Goal: Task Accomplishment & Management: Manage account settings

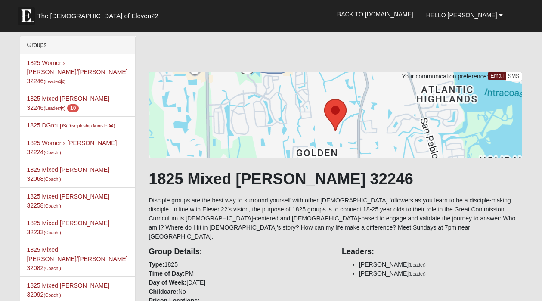
scroll to position [423, 0]
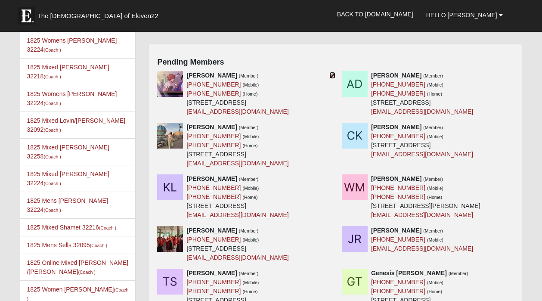
click at [331, 72] on icon at bounding box center [332, 75] width 6 height 6
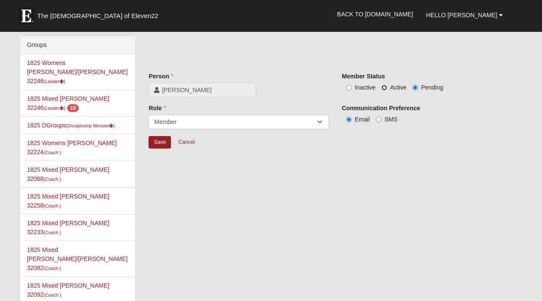
click at [384, 87] on input "Active" at bounding box center [384, 88] width 6 height 6
radio input "true"
click at [159, 145] on input "Save" at bounding box center [160, 142] width 22 height 12
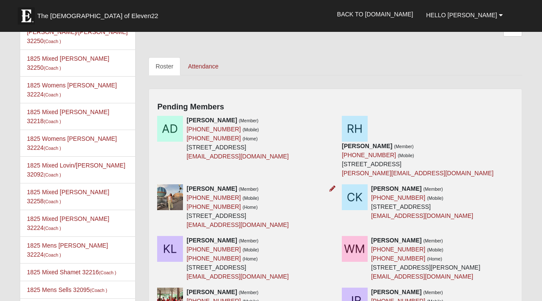
scroll to position [393, 0]
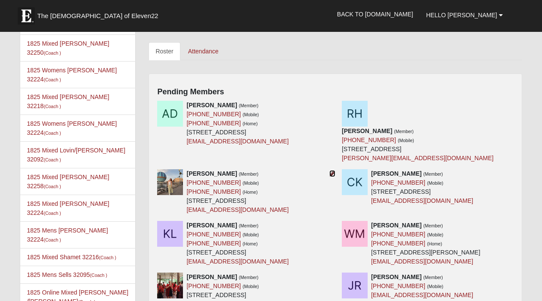
click at [334, 174] on icon at bounding box center [332, 173] width 6 height 6
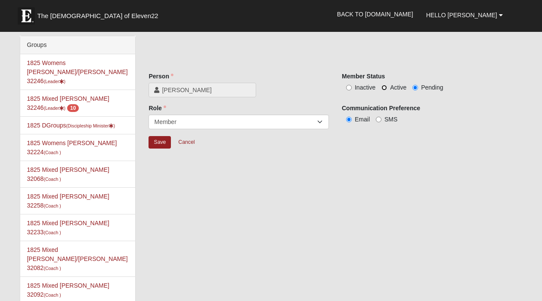
click at [384, 88] on input "Active" at bounding box center [384, 88] width 6 height 6
radio input "true"
click at [159, 147] on input "Save" at bounding box center [160, 142] width 22 height 12
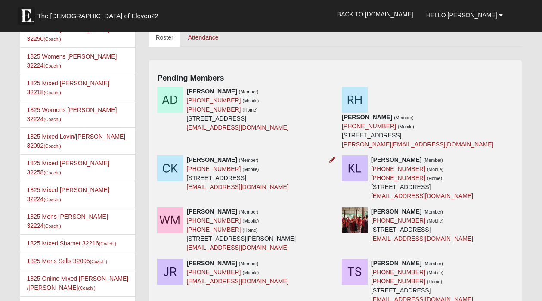
scroll to position [408, 0]
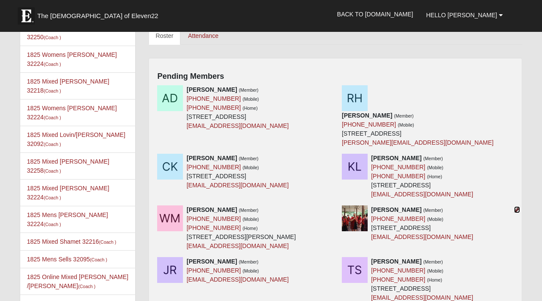
click at [515, 210] on icon at bounding box center [517, 210] width 6 height 6
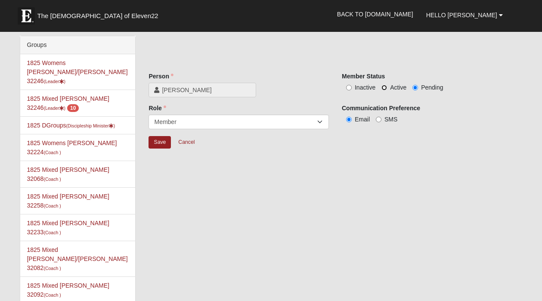
click at [385, 85] on input "Active" at bounding box center [384, 88] width 6 height 6
radio input "true"
click at [161, 141] on input "Save" at bounding box center [160, 142] width 22 height 12
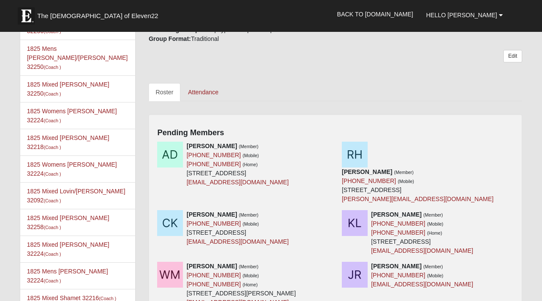
scroll to position [359, 0]
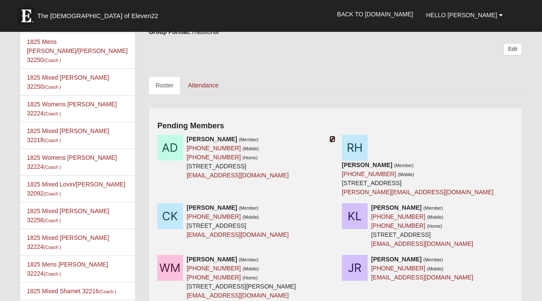
click at [329, 136] on icon at bounding box center [332, 139] width 6 height 6
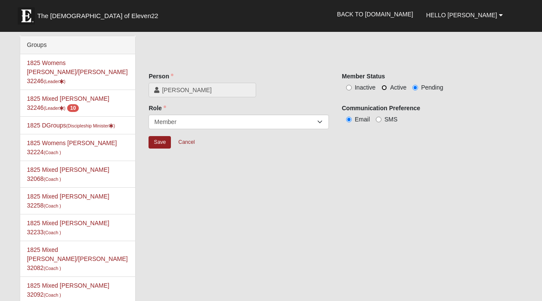
click at [383, 88] on input "Active" at bounding box center [384, 88] width 6 height 6
radio input "true"
click at [155, 142] on input "Save" at bounding box center [160, 142] width 22 height 12
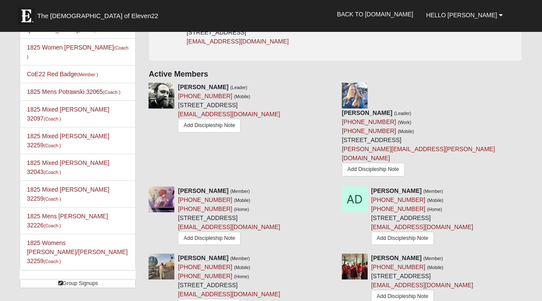
scroll to position [666, 0]
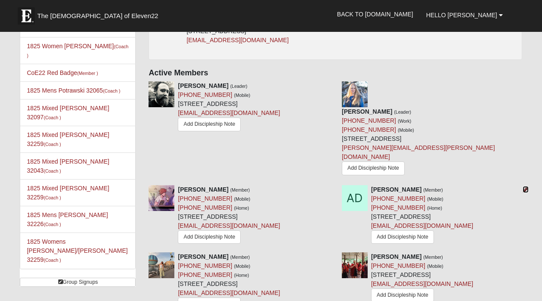
click at [524, 186] on icon at bounding box center [526, 189] width 6 height 6
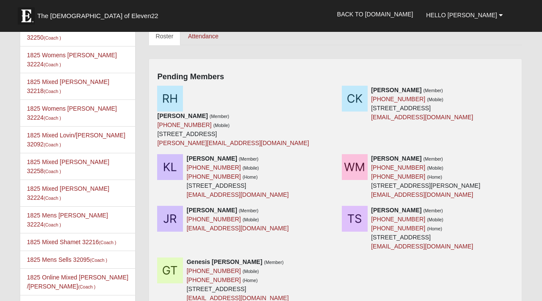
scroll to position [412, 0]
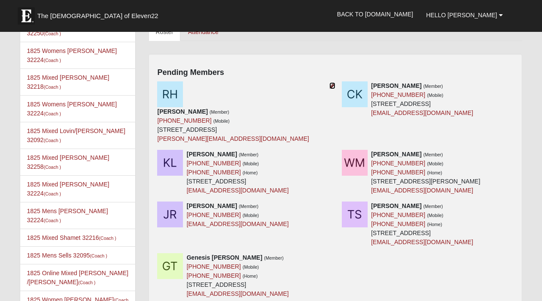
click at [331, 82] on link at bounding box center [332, 85] width 6 height 7
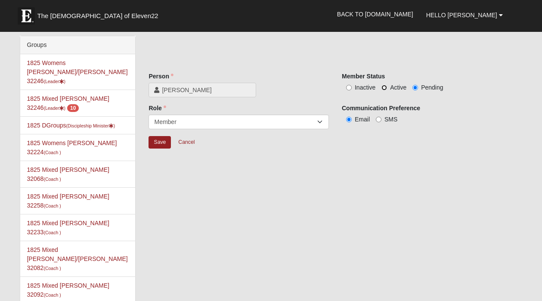
click at [383, 87] on input "Active" at bounding box center [384, 88] width 6 height 6
radio input "true"
click at [159, 146] on input "Save" at bounding box center [160, 142] width 22 height 12
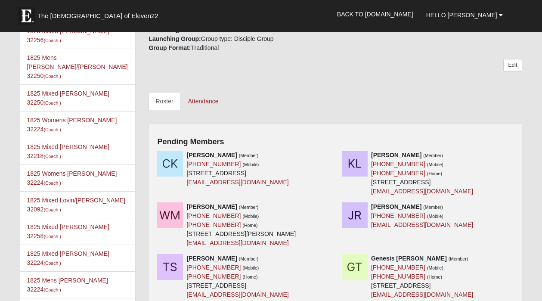
scroll to position [359, 0]
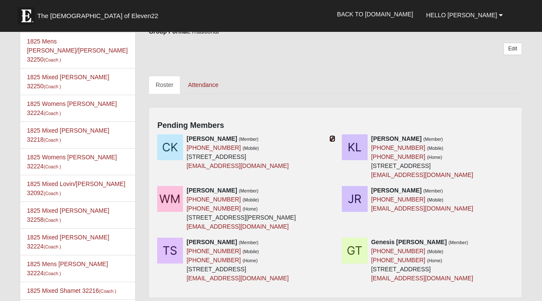
click at [331, 136] on icon at bounding box center [332, 139] width 6 height 6
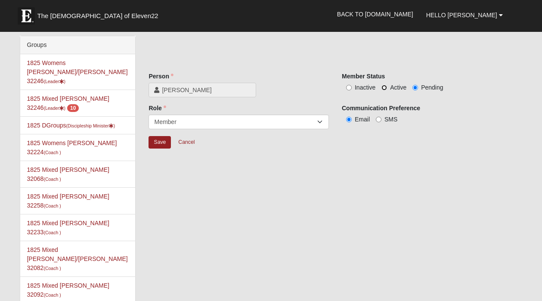
click at [383, 87] on input "Active" at bounding box center [384, 88] width 6 height 6
radio input "true"
click at [161, 142] on input "Save" at bounding box center [160, 142] width 22 height 12
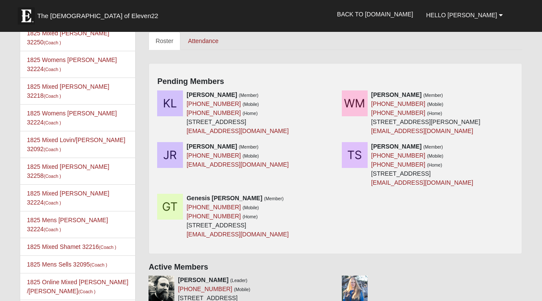
scroll to position [404, 0]
click at [516, 91] on icon at bounding box center [517, 94] width 6 height 6
click at [515, 91] on icon at bounding box center [517, 94] width 6 height 6
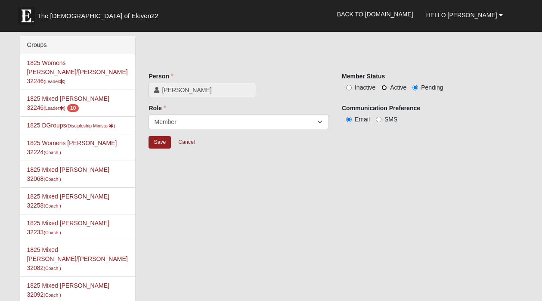
click at [384, 86] on input "Active" at bounding box center [384, 88] width 6 height 6
radio input "true"
click at [349, 88] on input "Inactive" at bounding box center [349, 88] width 6 height 6
radio input "true"
click at [158, 144] on input "Save" at bounding box center [160, 142] width 22 height 12
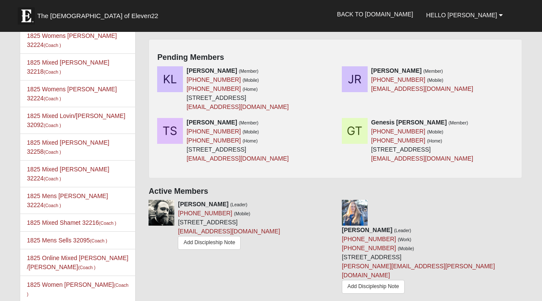
scroll to position [431, 0]
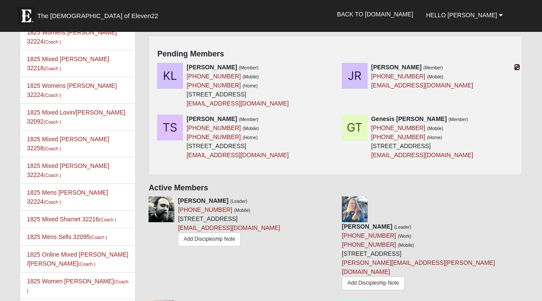
click at [517, 64] on icon at bounding box center [517, 67] width 6 height 6
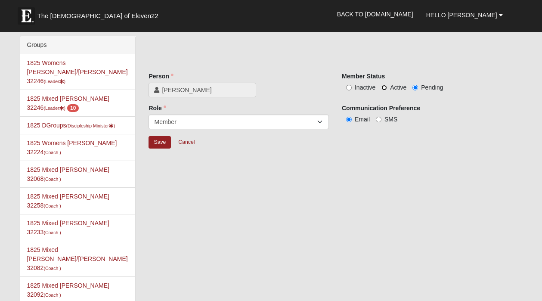
click at [387, 87] on input "Active" at bounding box center [384, 88] width 6 height 6
radio input "true"
click at [159, 144] on input "Save" at bounding box center [160, 142] width 22 height 12
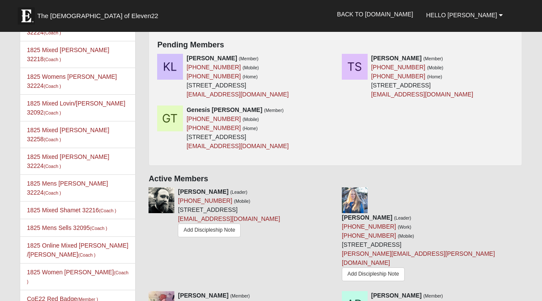
scroll to position [436, 0]
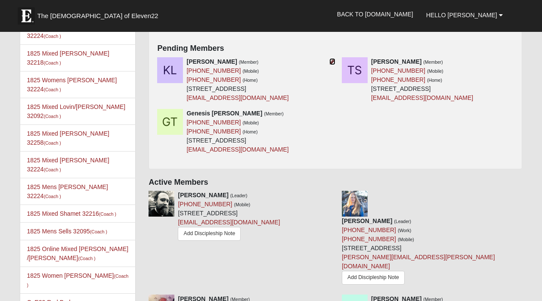
click at [333, 59] on icon at bounding box center [332, 62] width 6 height 6
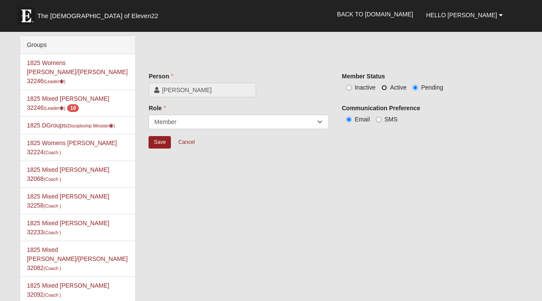
click at [384, 86] on input "Active" at bounding box center [384, 88] width 6 height 6
radio input "true"
click at [156, 143] on input "Save" at bounding box center [160, 142] width 22 height 12
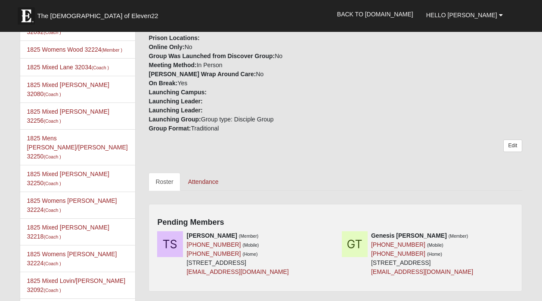
scroll to position [316, 0]
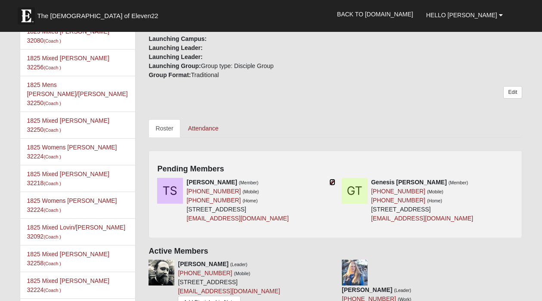
click at [331, 179] on icon at bounding box center [332, 182] width 6 height 6
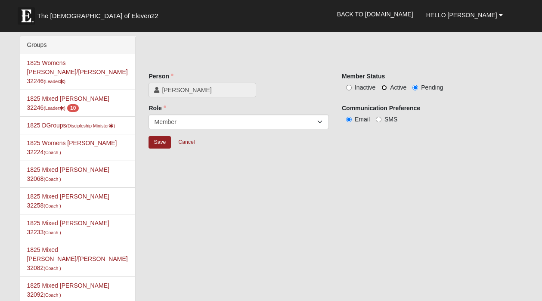
click at [384, 87] on input "Active" at bounding box center [384, 88] width 6 height 6
radio input "true"
click at [156, 142] on input "Save" at bounding box center [160, 142] width 22 height 12
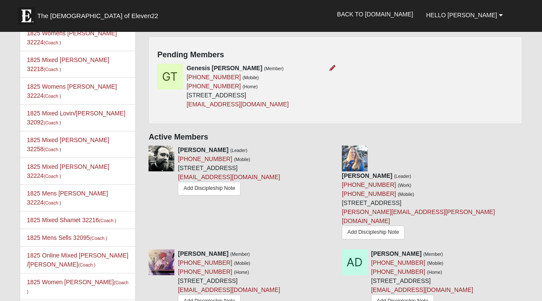
scroll to position [431, 0]
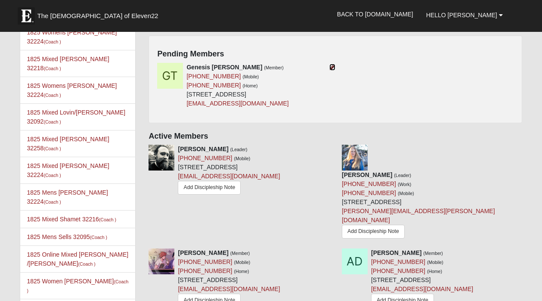
click at [330, 64] on icon at bounding box center [332, 67] width 6 height 6
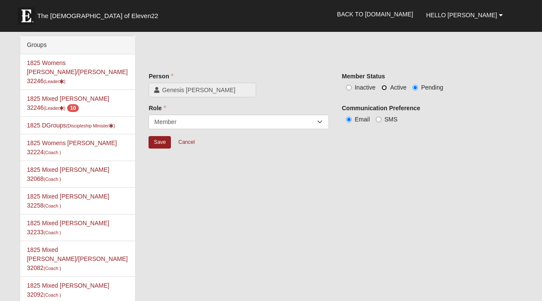
click at [381, 90] on input "Active" at bounding box center [384, 88] width 6 height 6
radio input "true"
click at [158, 148] on input "Save" at bounding box center [160, 142] width 22 height 12
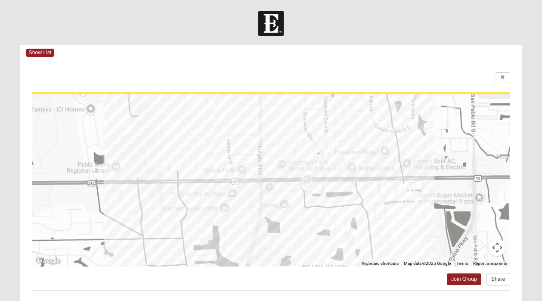
scroll to position [182, 0]
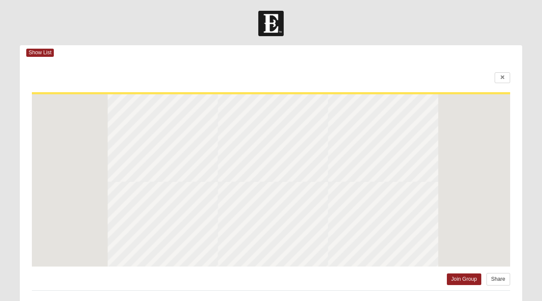
scroll to position [182, 0]
